Goal: Information Seeking & Learning: Learn about a topic

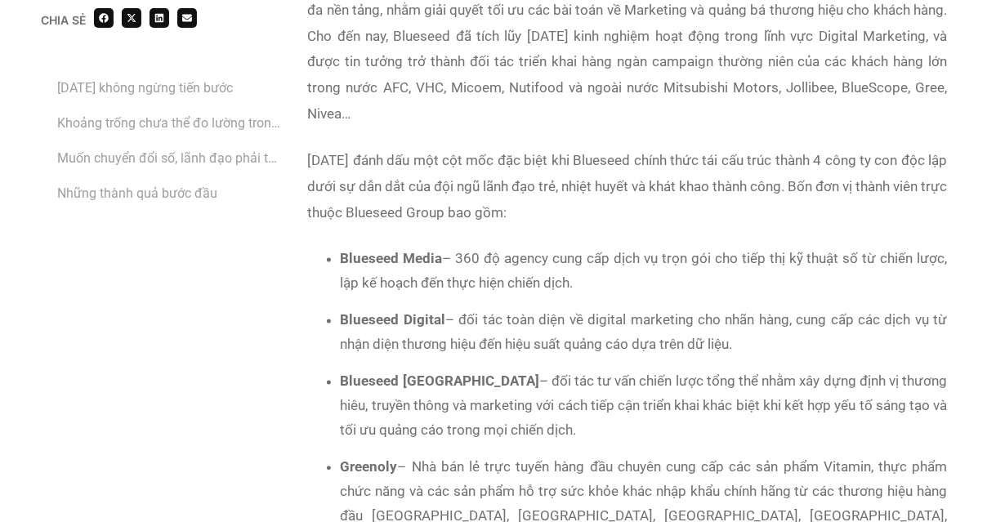
scroll to position [1415, 0]
click at [567, 238] on div "Từ [DATE], nhận thấy xu hướng chuyển dịch từ quảng cáo truyền thống trên tivi s…" at bounding box center [628, 247] width 640 height 751
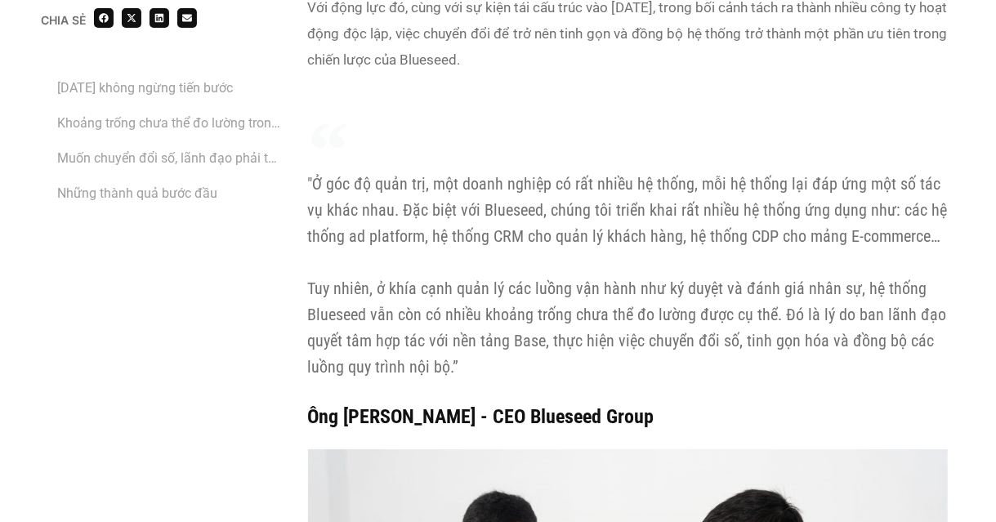
scroll to position [2786, 0]
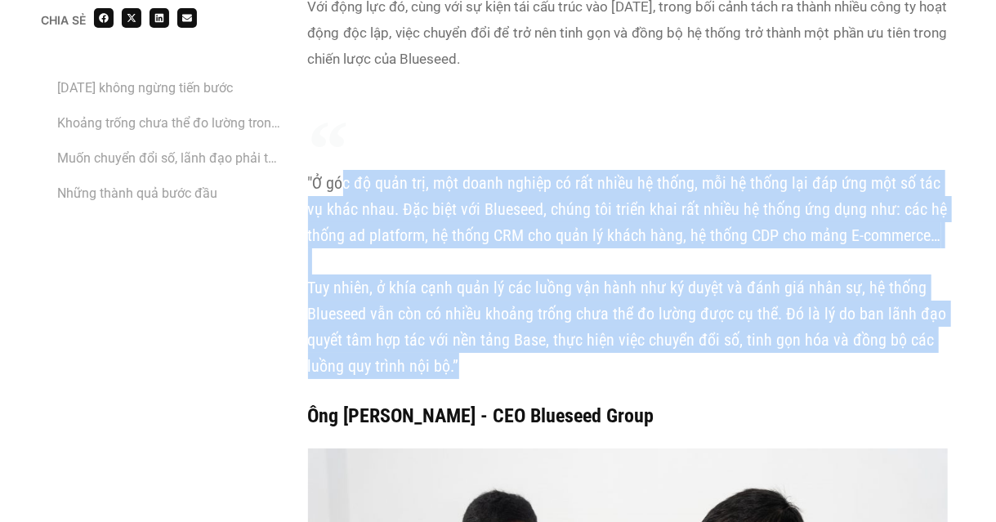
copy p ""Ở góc độ quản trị, một doanh nghiệp có rất nhiều hệ thống, mỗi hệ thống lại đá…"
drag, startPoint x: 308, startPoint y: 156, endPoint x: 517, endPoint y: 332, distance: 272.6
click at [517, 332] on p ""Ở góc độ quản trị, một doanh nghiệp có rất nhiều hệ thống, mỗi hệ thống lại đá…" at bounding box center [628, 274] width 640 height 209
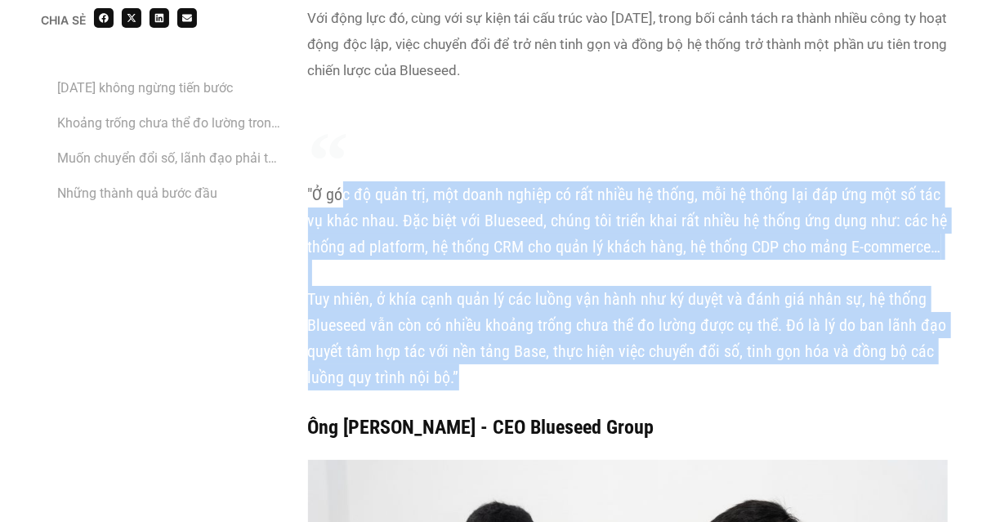
click at [537, 188] on p ""Ở góc độ quản trị, một doanh nghiệp có rất nhiều hệ thống, mỗi hệ thống lại đá…" at bounding box center [628, 285] width 640 height 209
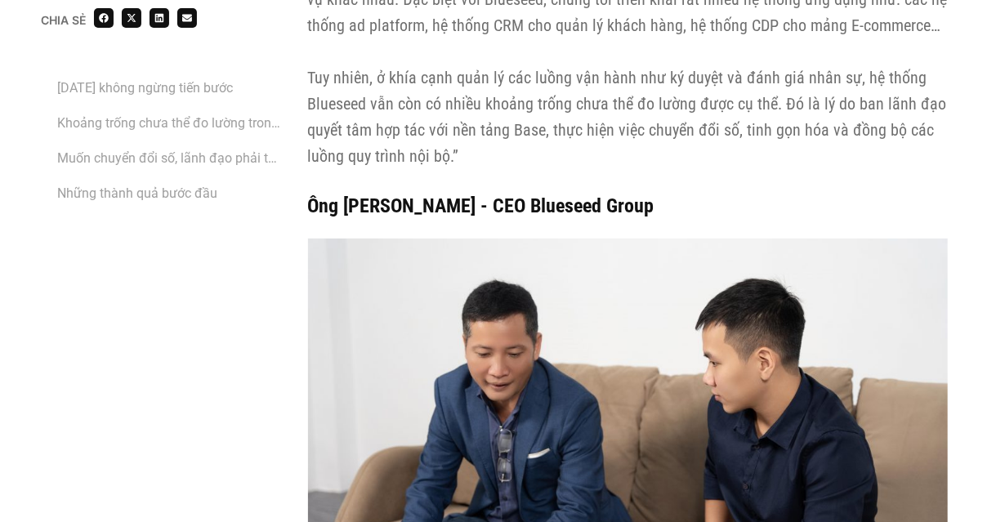
scroll to position [2995, 0]
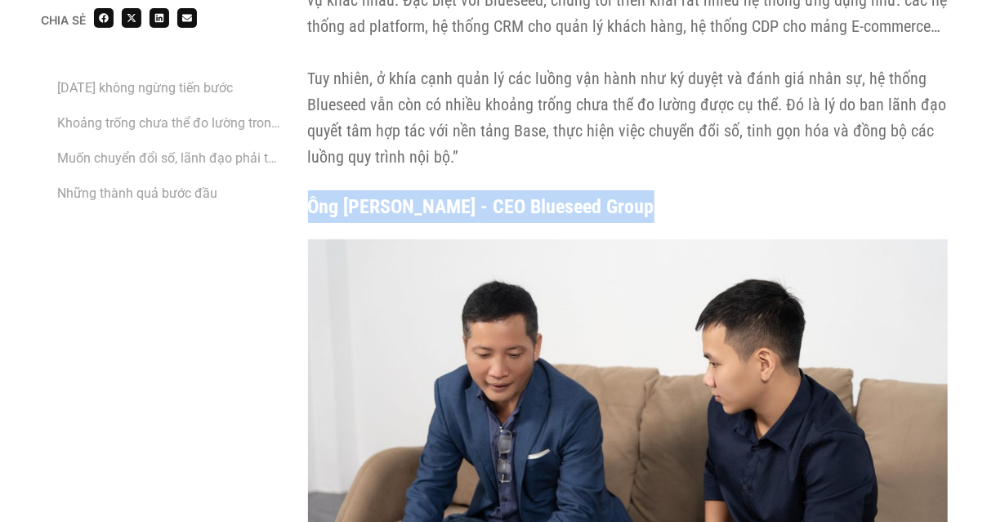
drag, startPoint x: 657, startPoint y: 185, endPoint x: 300, endPoint y: 174, distance: 357.3
click at [300, 174] on div ""Ở góc độ quản trị, một doanh nghiệp có rất nhiều hệ thống, mỗi hệ thống lại đá…" at bounding box center [628, 61] width 656 height 340
copy cite "Ông [PERSON_NAME] - CEO Blueseed Group"
click at [300, 174] on div ""Ở góc độ quản trị, một doanh nghiệp có rất nhiều hệ thống, mỗi hệ thống lại đá…" at bounding box center [628, 61] width 656 height 340
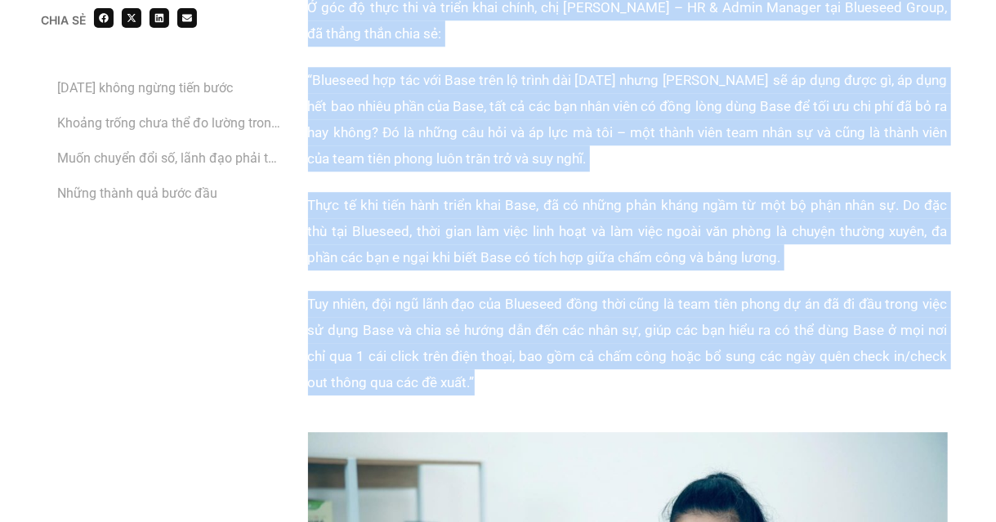
scroll to position [5118, 0]
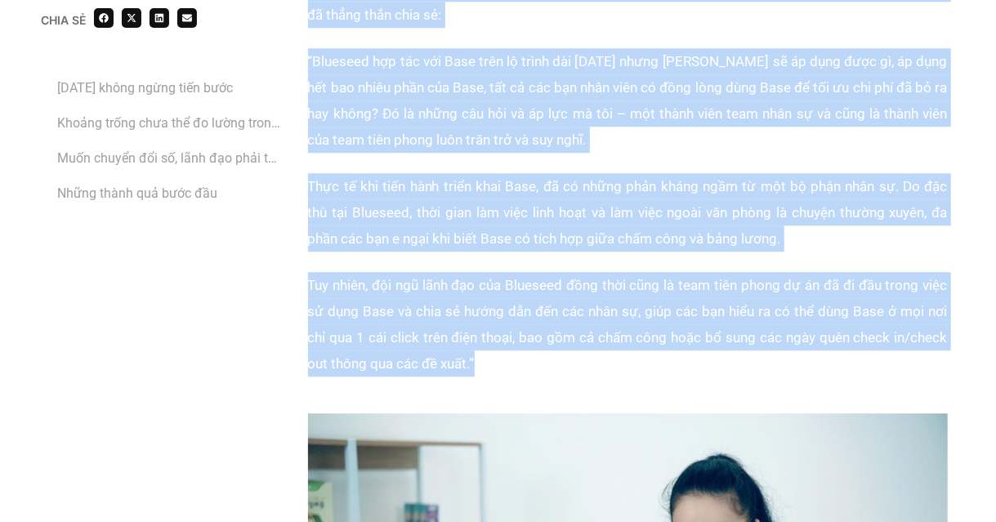
drag, startPoint x: 378, startPoint y: 129, endPoint x: 553, endPoint y: 343, distance: 277.0
click at [553, 343] on div "Thứ hai, con người bao gồm cả ban lãnh đạo và nhân viên cần phải hiểu được lý d…" at bounding box center [628, 25] width 640 height 745
copy div "lo ip dolor sit 265 amet co ad el sedd eius tempo inc ut lab et, dolo magna ali…"
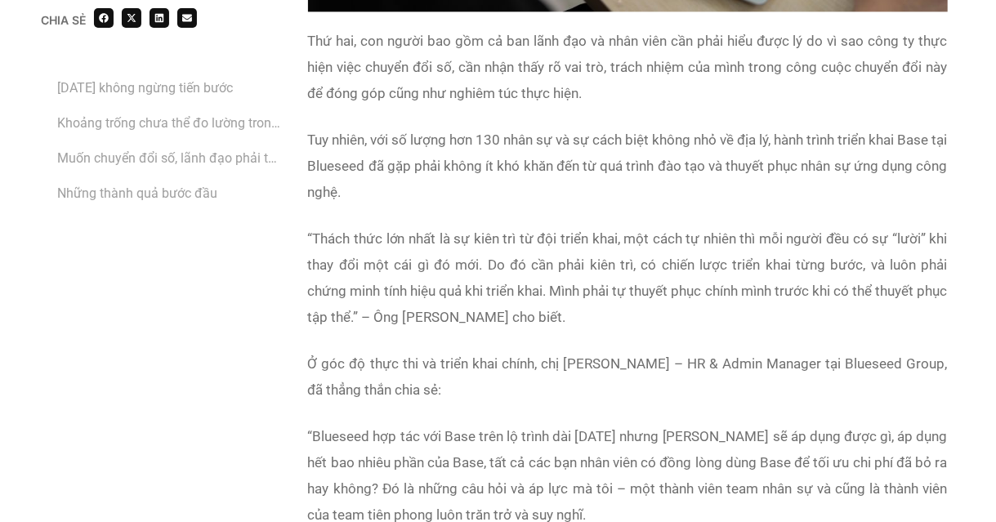
scroll to position [4742, 0]
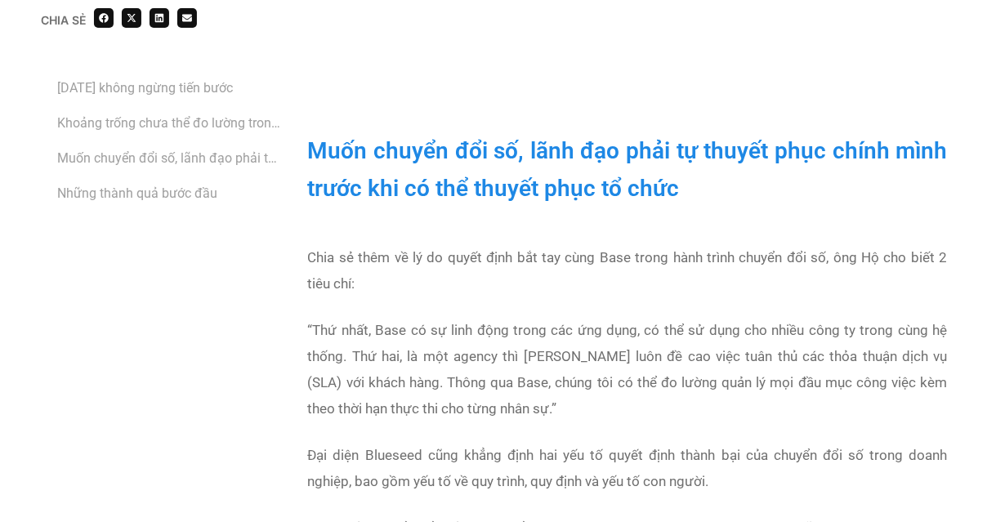
scroll to position [3581, 0]
